Goal: Check status

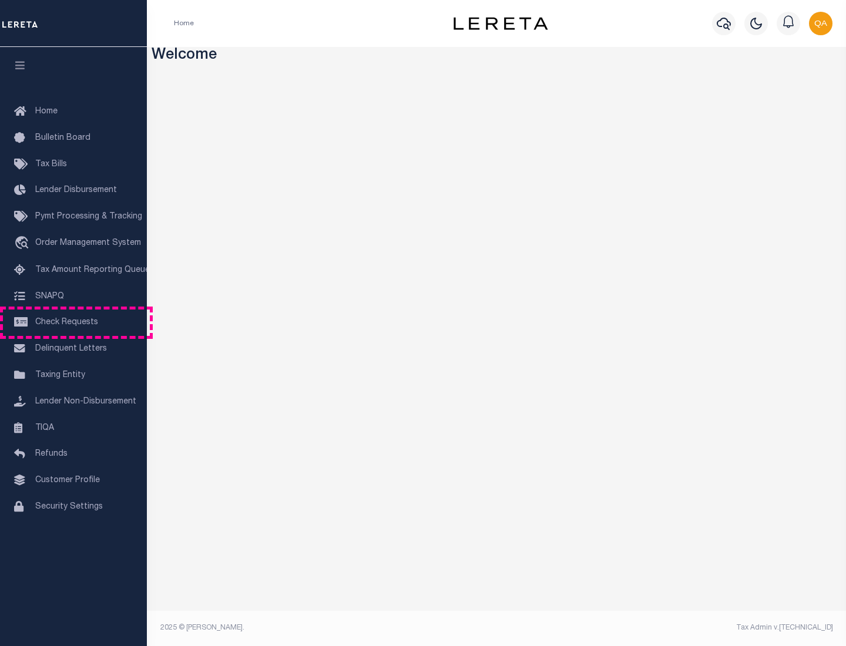
click at [73, 323] on span "Check Requests" at bounding box center [66, 322] width 63 height 8
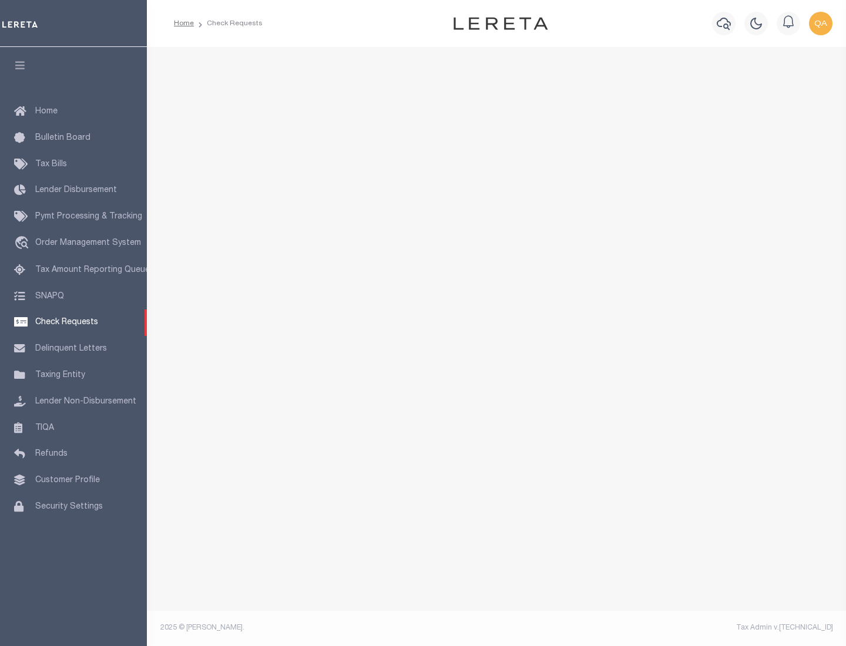
select select "50"
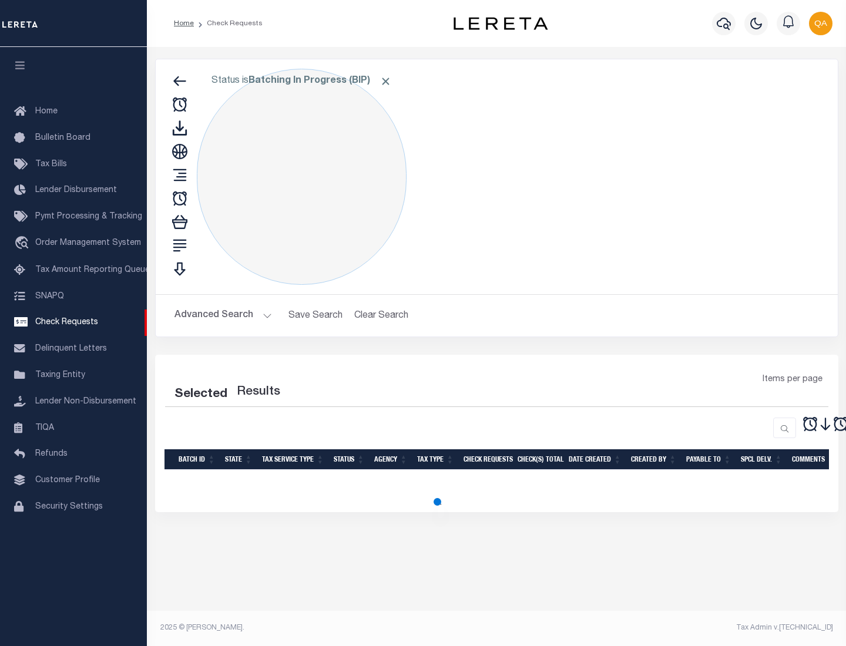
select select "50"
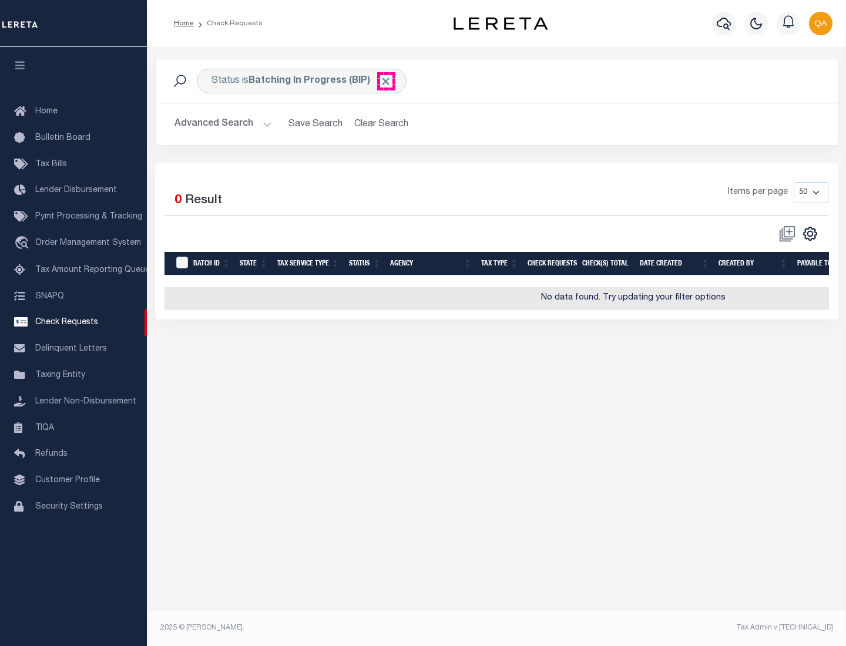
click at [386, 81] on span "Click to Remove" at bounding box center [386, 81] width 12 height 12
